Goal: Find contact information: Find contact information

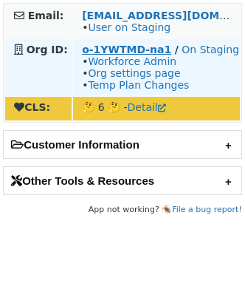
click at [113, 45] on strong "o-1YWTMD-na1" at bounding box center [126, 50] width 89 height 12
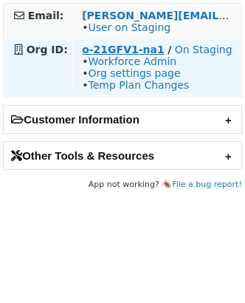
click at [97, 50] on strong "o-21GFV1-na1" at bounding box center [123, 50] width 83 height 12
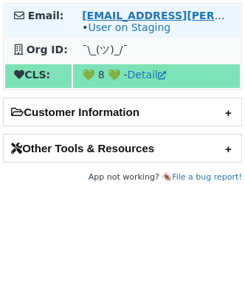
click at [126, 17] on strong "diego.oliveira-campos@itau-unibanco.com.br" at bounding box center [231, 16] width 298 height 12
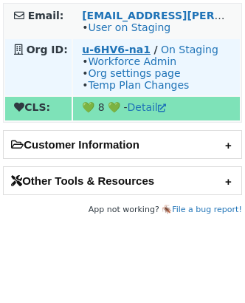
click at [95, 52] on strong "u-6HV6-na1" at bounding box center [116, 50] width 69 height 12
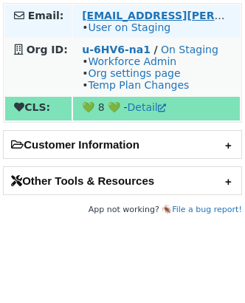
click at [163, 16] on strong "diego.oliveira-campos@itau-unibanco.com.br" at bounding box center [231, 16] width 298 height 12
click at [143, 29] on link "User on Staging" at bounding box center [129, 27] width 83 height 12
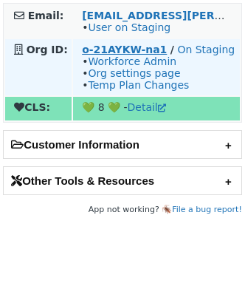
click at [97, 45] on strong "o-21AYKW-na1" at bounding box center [124, 50] width 85 height 12
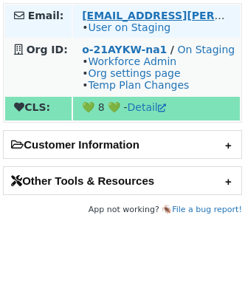
click at [108, 10] on strong "[EMAIL_ADDRESS][PERSON_NAME][DOMAIN_NAME]" at bounding box center [231, 16] width 298 height 12
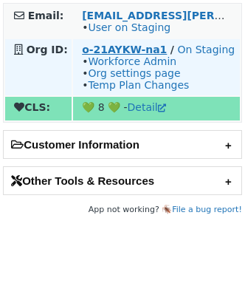
click at [99, 44] on strong "o-21AYKW-na1" at bounding box center [124, 50] width 85 height 12
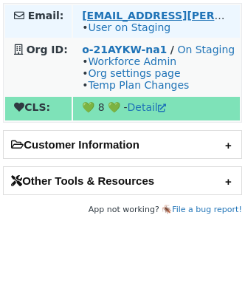
click at [126, 14] on strong "diego.oliveira-campos@itau-unibanco.com.br" at bounding box center [231, 16] width 298 height 12
